Goal: Check status: Check status

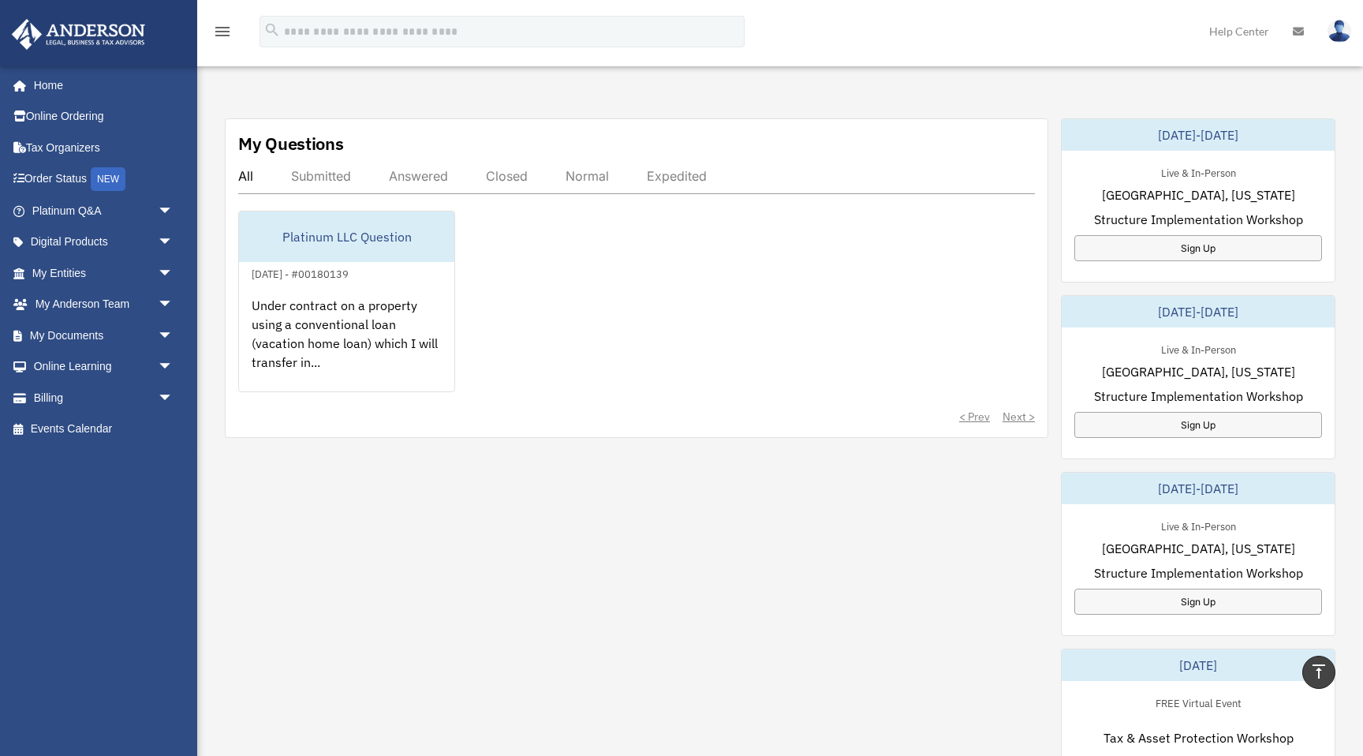
scroll to position [536, 0]
click at [69, 177] on link "Order Status NEW" at bounding box center [104, 179] width 186 height 32
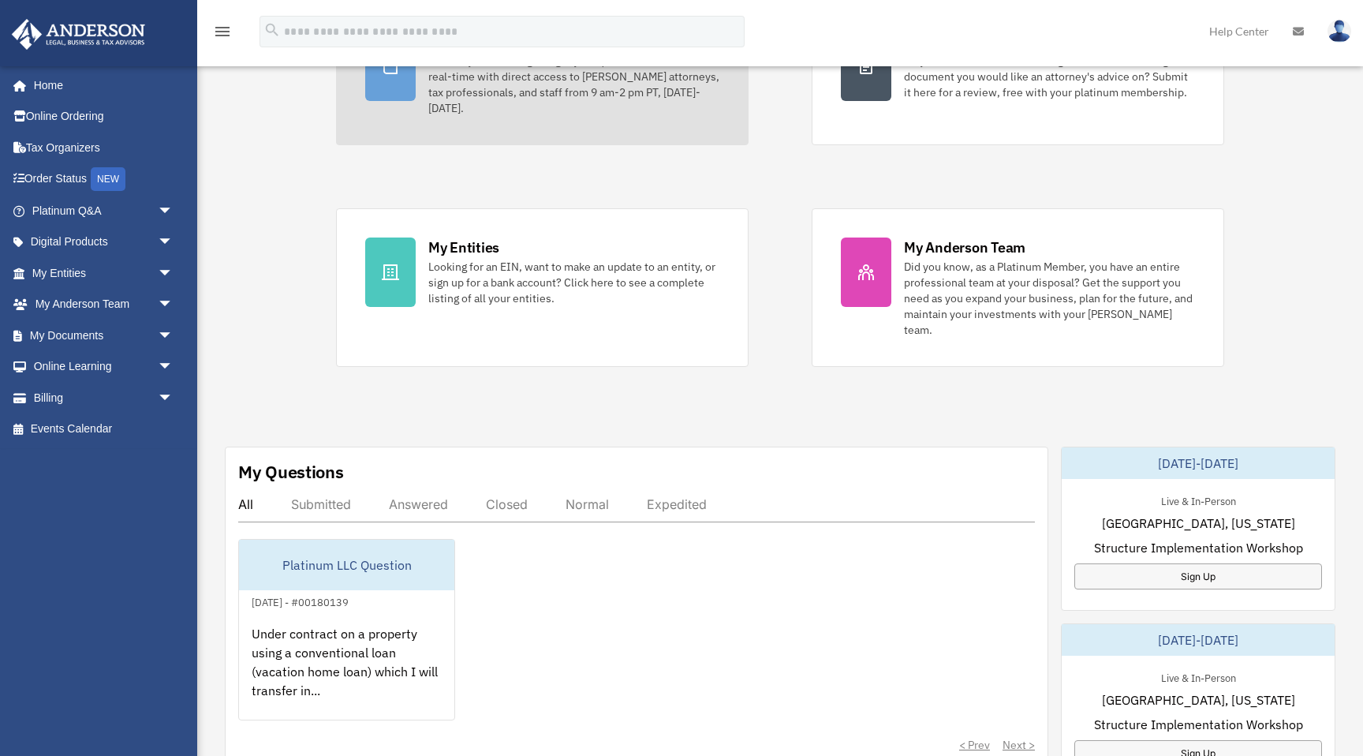
scroll to position [214, 0]
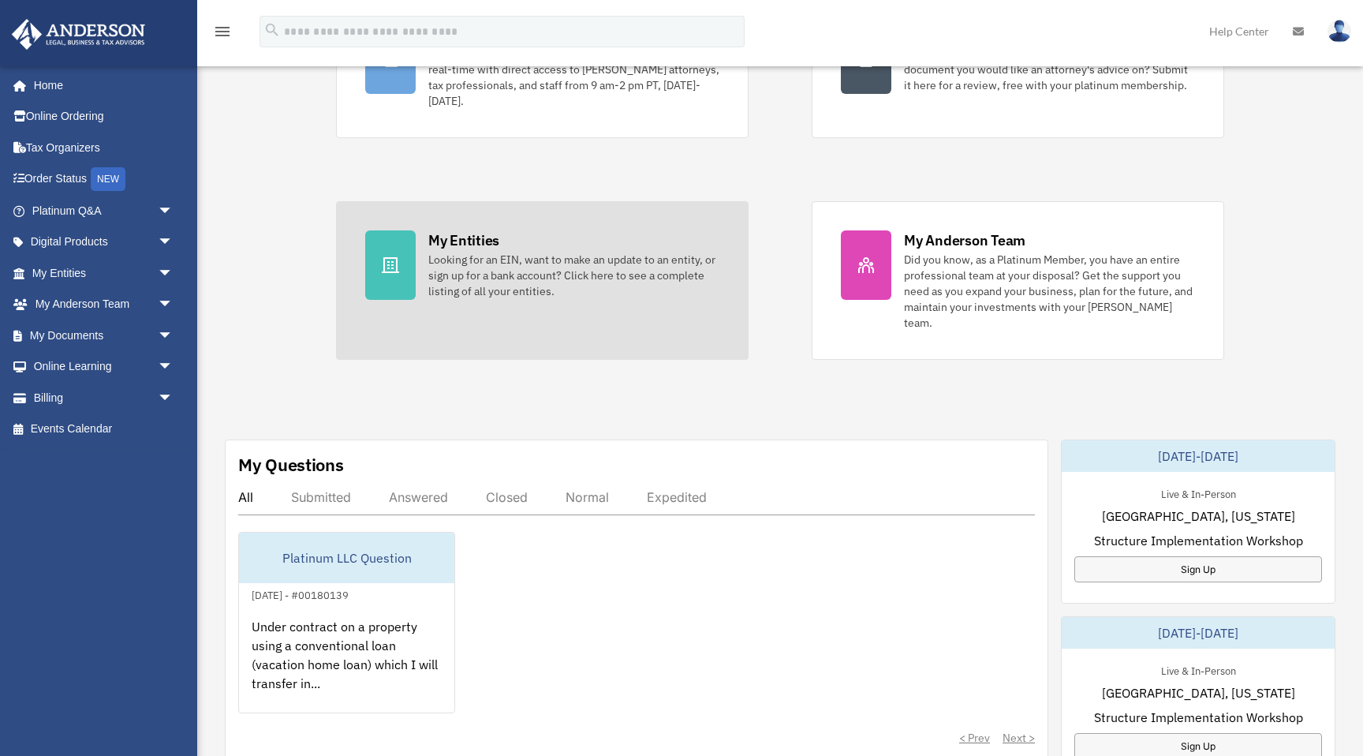
click at [457, 257] on div "Looking for an EIN, want to make an update to an entity, or sign up for a bank …" at bounding box center [573, 275] width 291 height 47
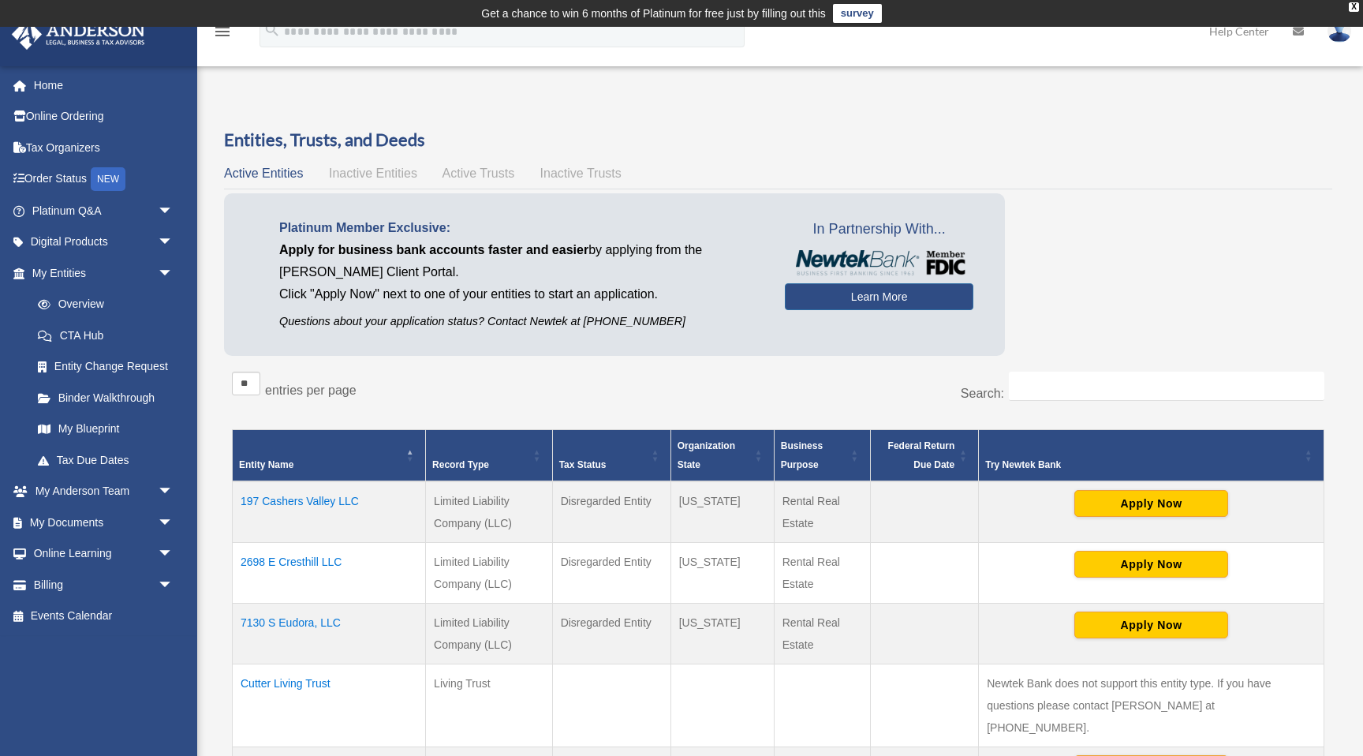
click at [293, 561] on td "2698 E Cresthill LLC" at bounding box center [329, 573] width 193 height 61
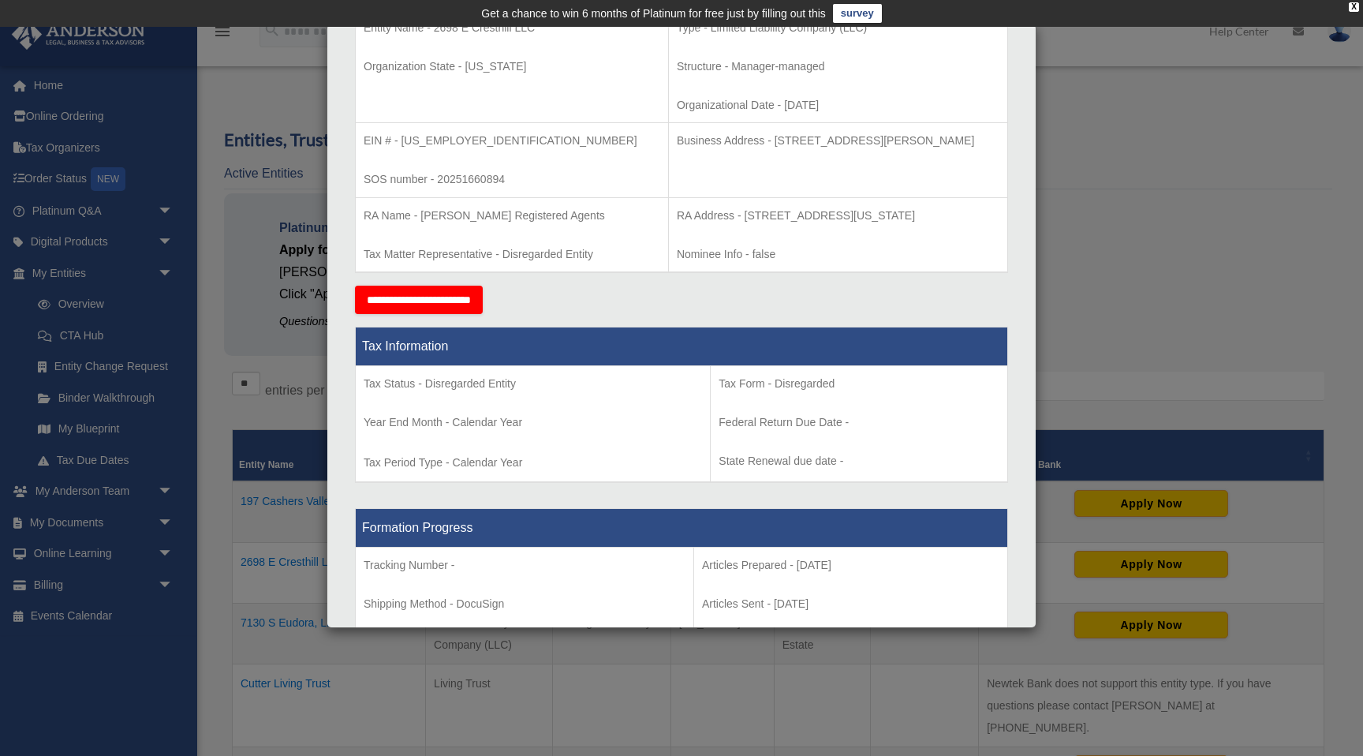
scroll to position [362, 0]
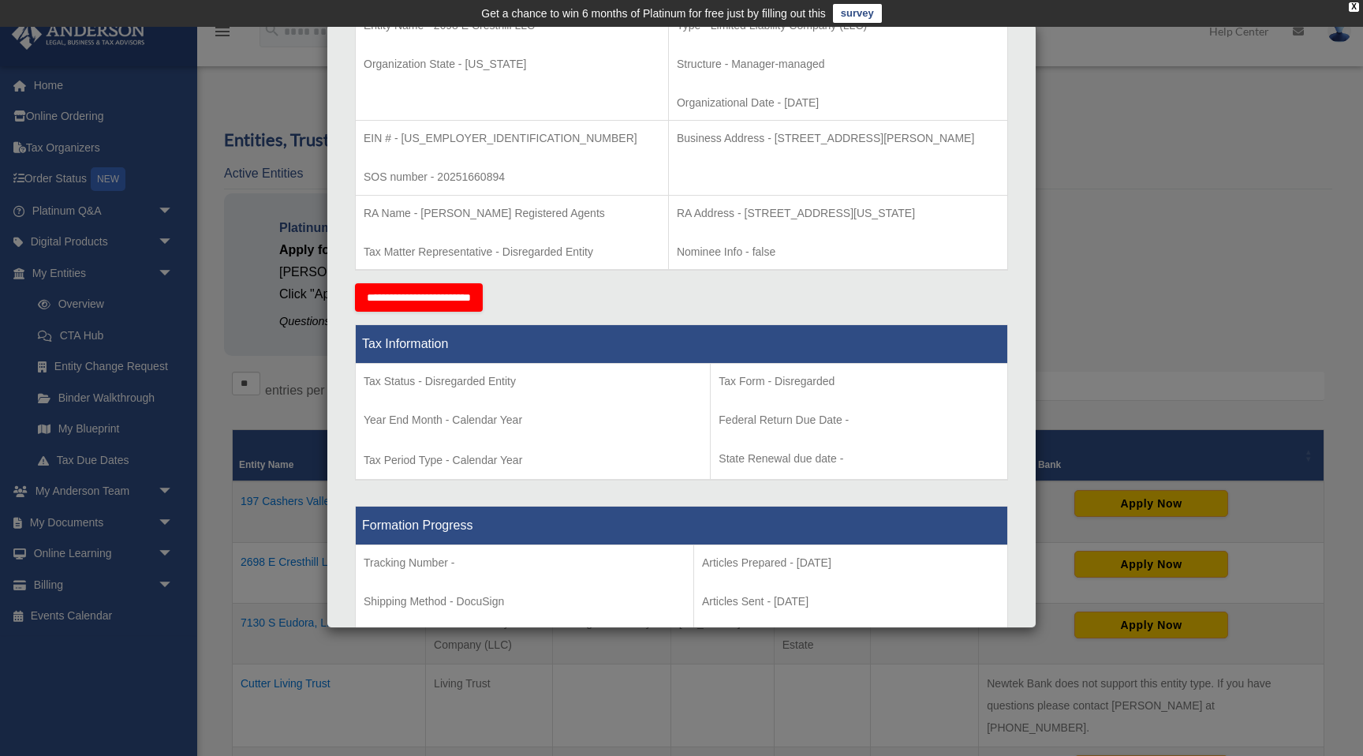
click at [274, 426] on div "Details × Articles Sent Organizational Date" at bounding box center [681, 378] width 1363 height 756
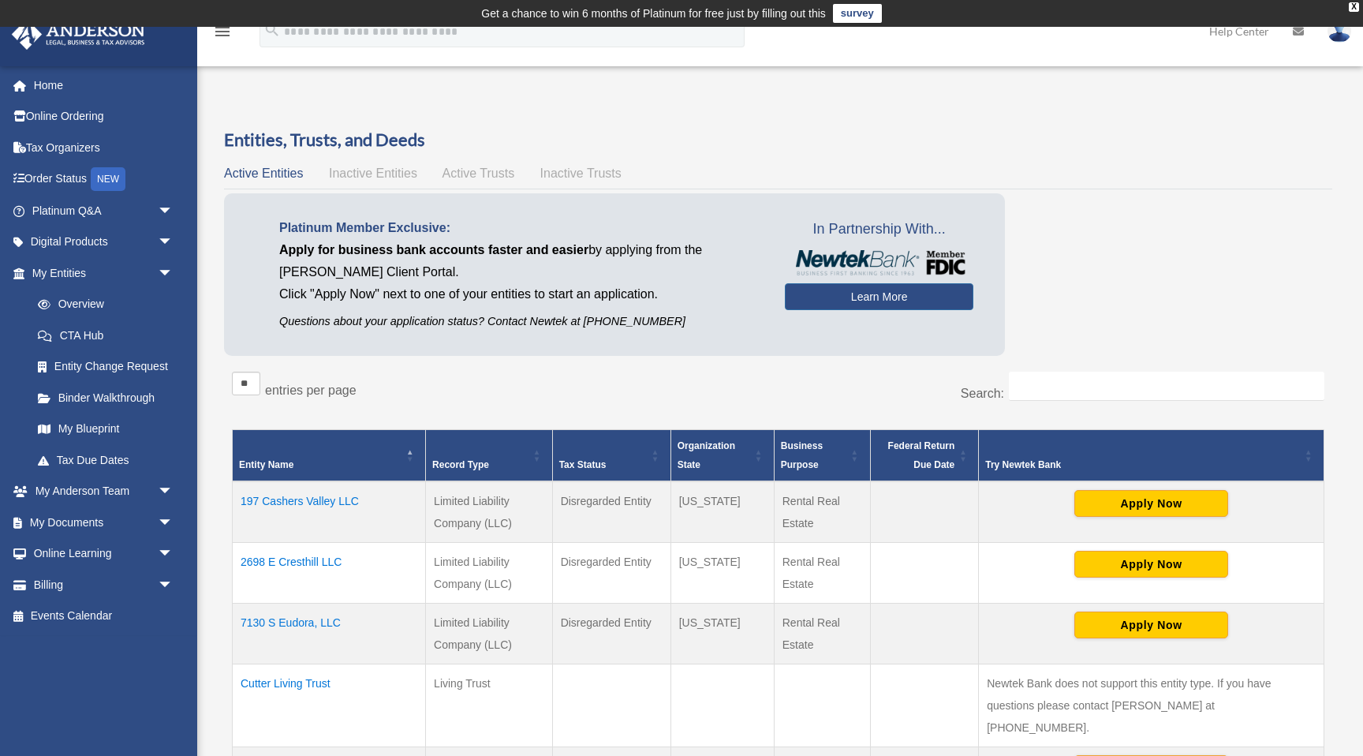
click at [463, 177] on span "Active Trusts" at bounding box center [478, 172] width 73 height 13
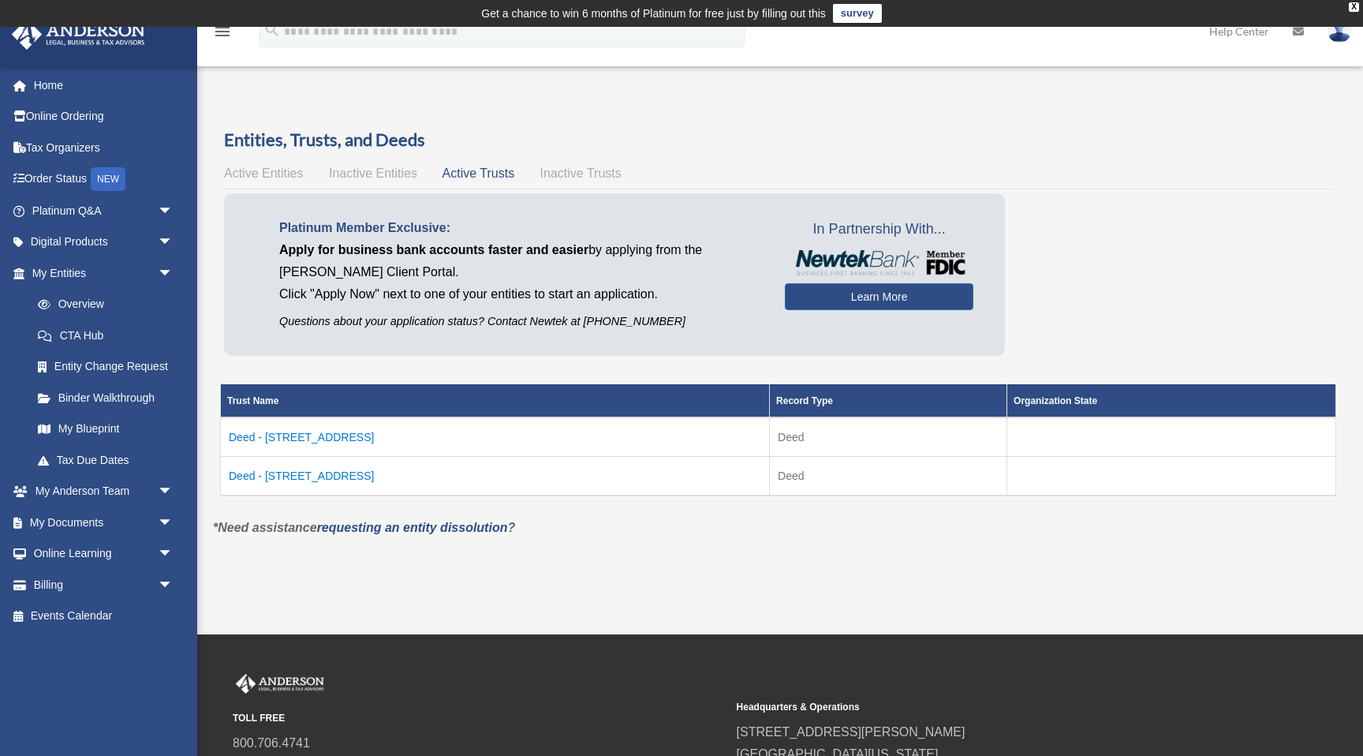
click at [336, 435] on td "Deed - 7130 South Eudora Court" at bounding box center [495, 436] width 549 height 39
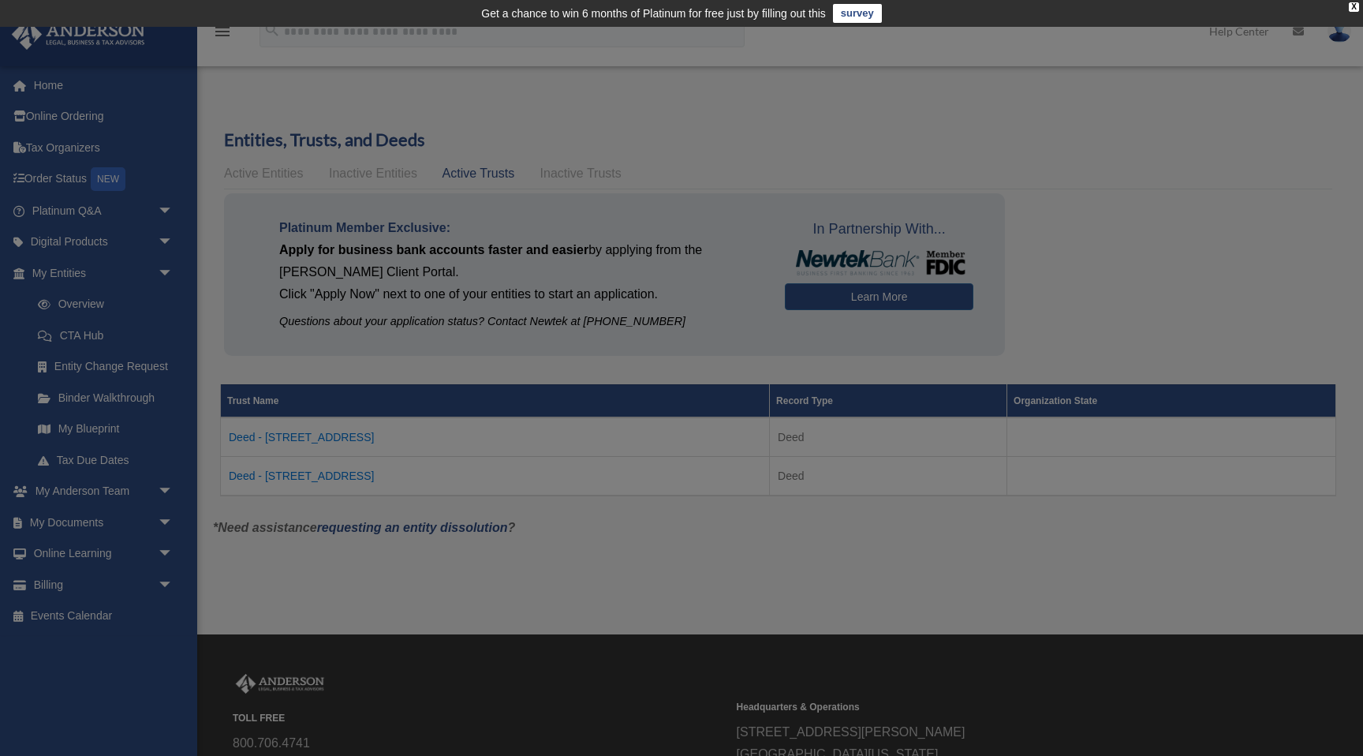
scroll to position [0, 0]
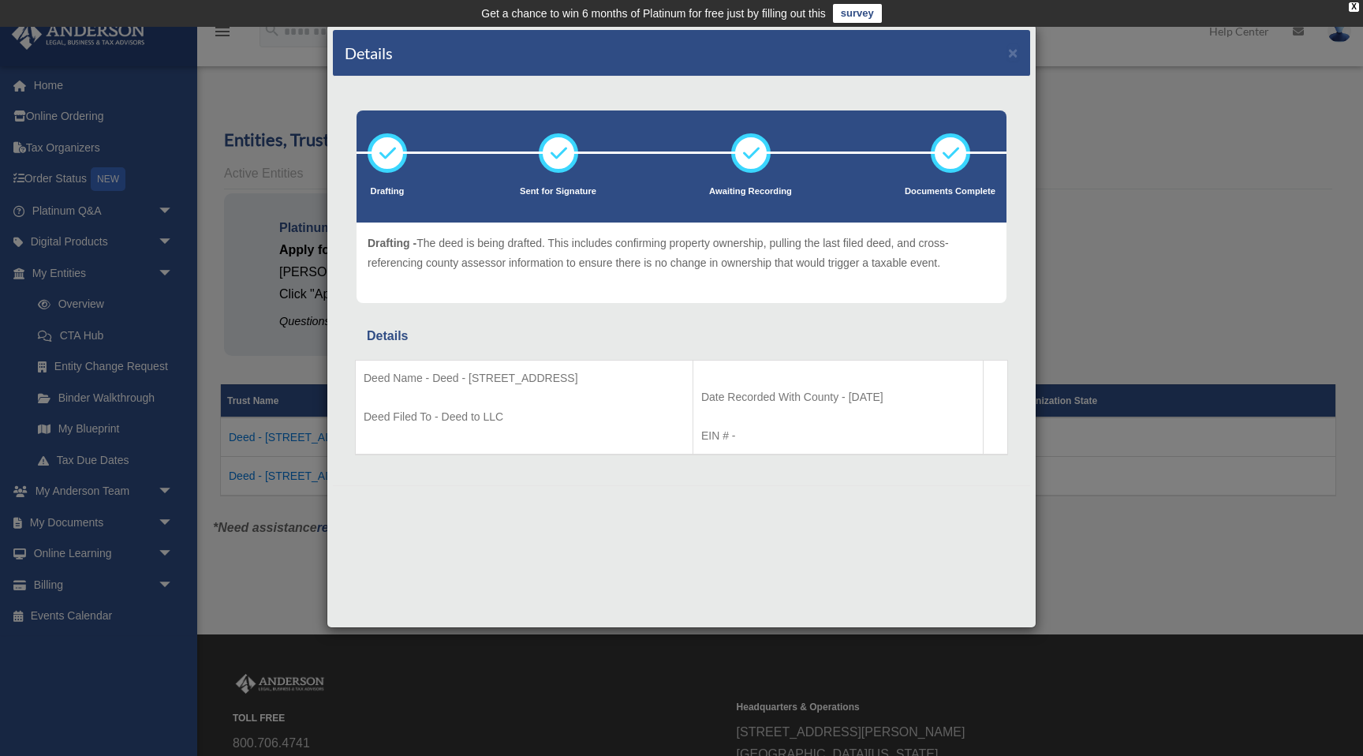
click at [294, 481] on div "Details × Drafting Sent for Signature" at bounding box center [681, 378] width 1363 height 756
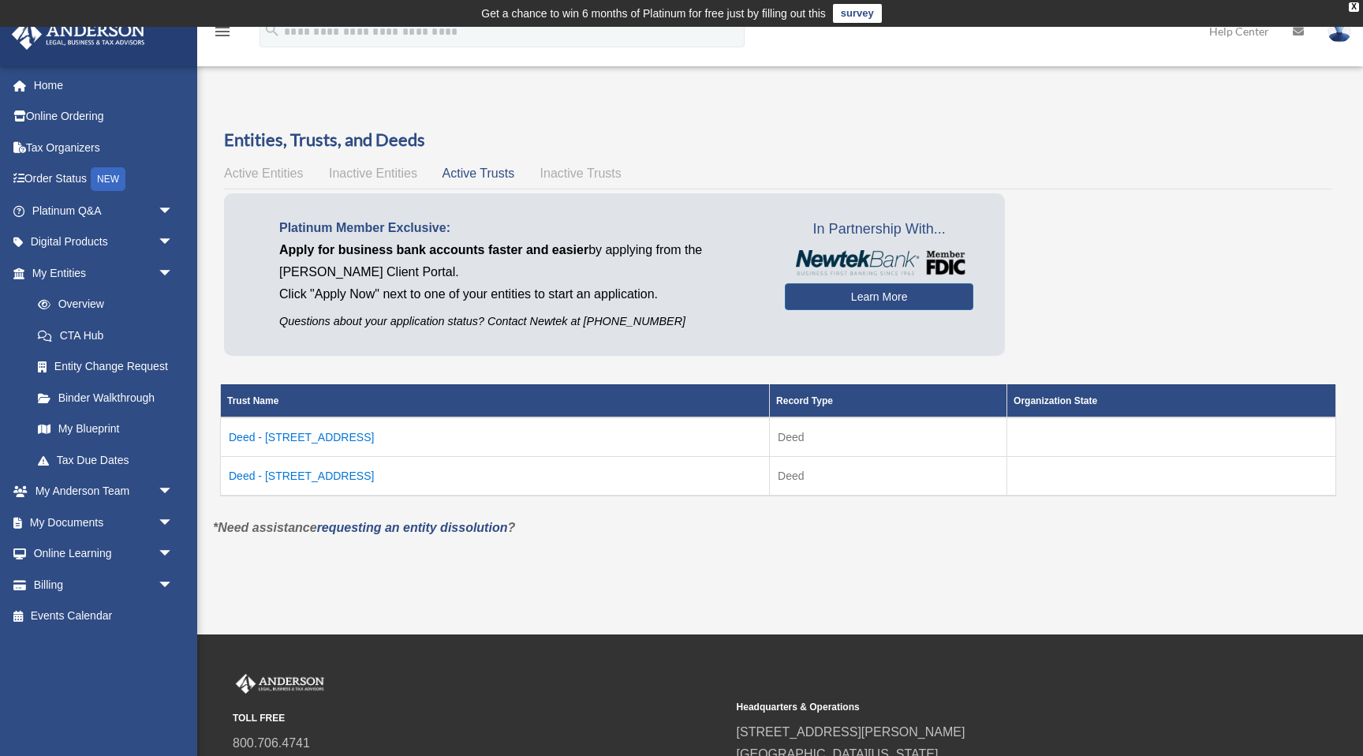
click at [298, 478] on td "Deed - 2698 East Cresthill Avenue" at bounding box center [495, 475] width 549 height 39
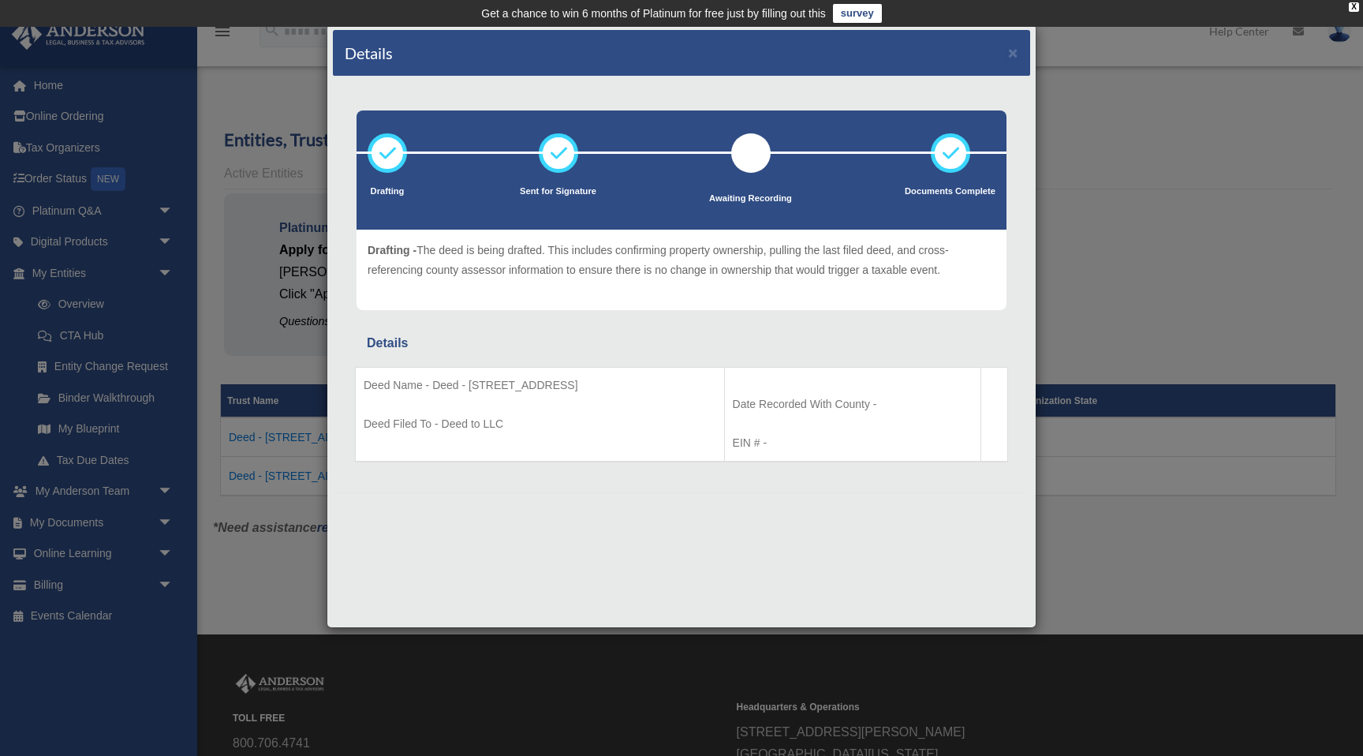
click at [275, 571] on div "Details × Drafting Sent for Signature" at bounding box center [681, 378] width 1363 height 756
